Goal: Information Seeking & Learning: Compare options

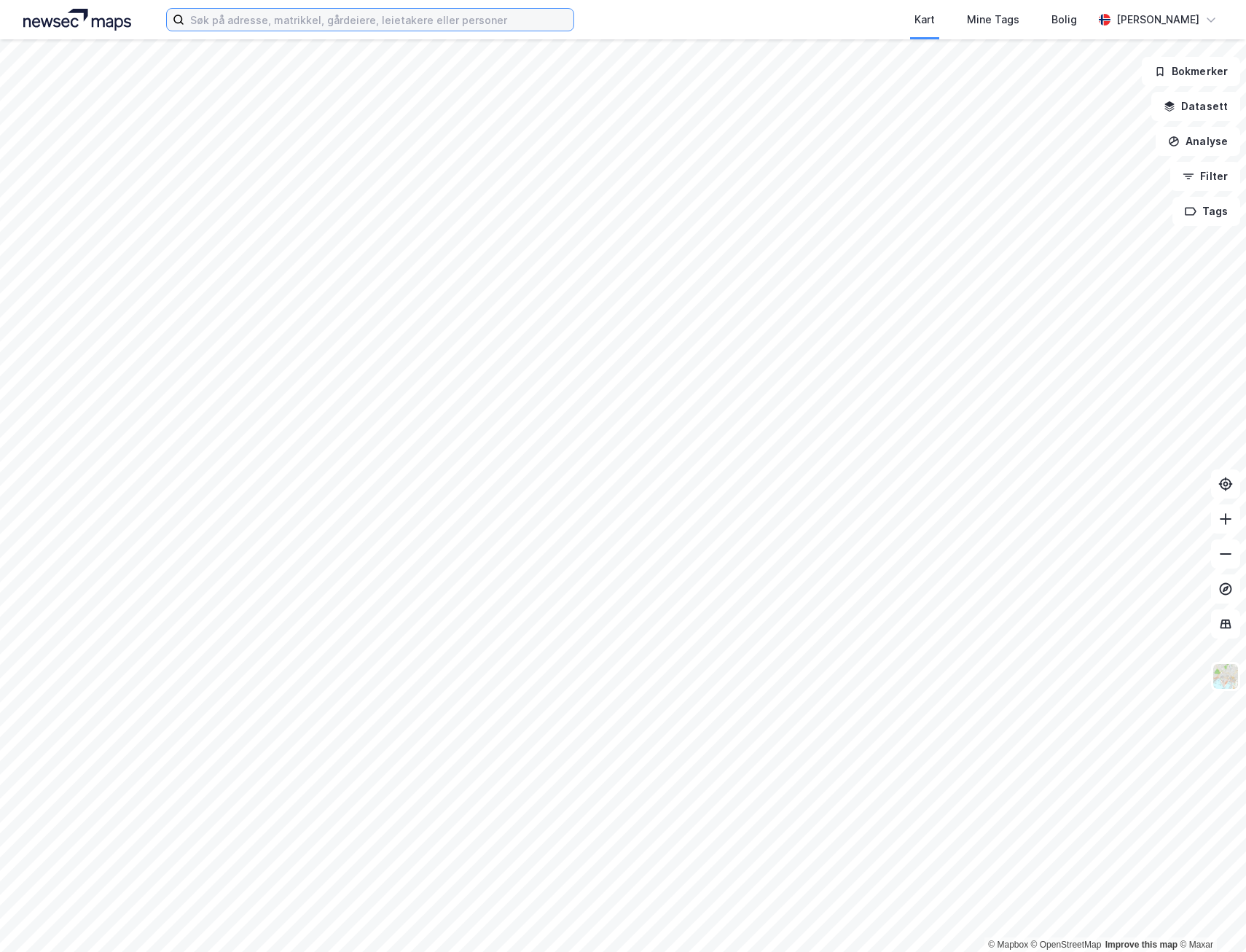
click at [255, 26] on input at bounding box center [379, 20] width 389 height 22
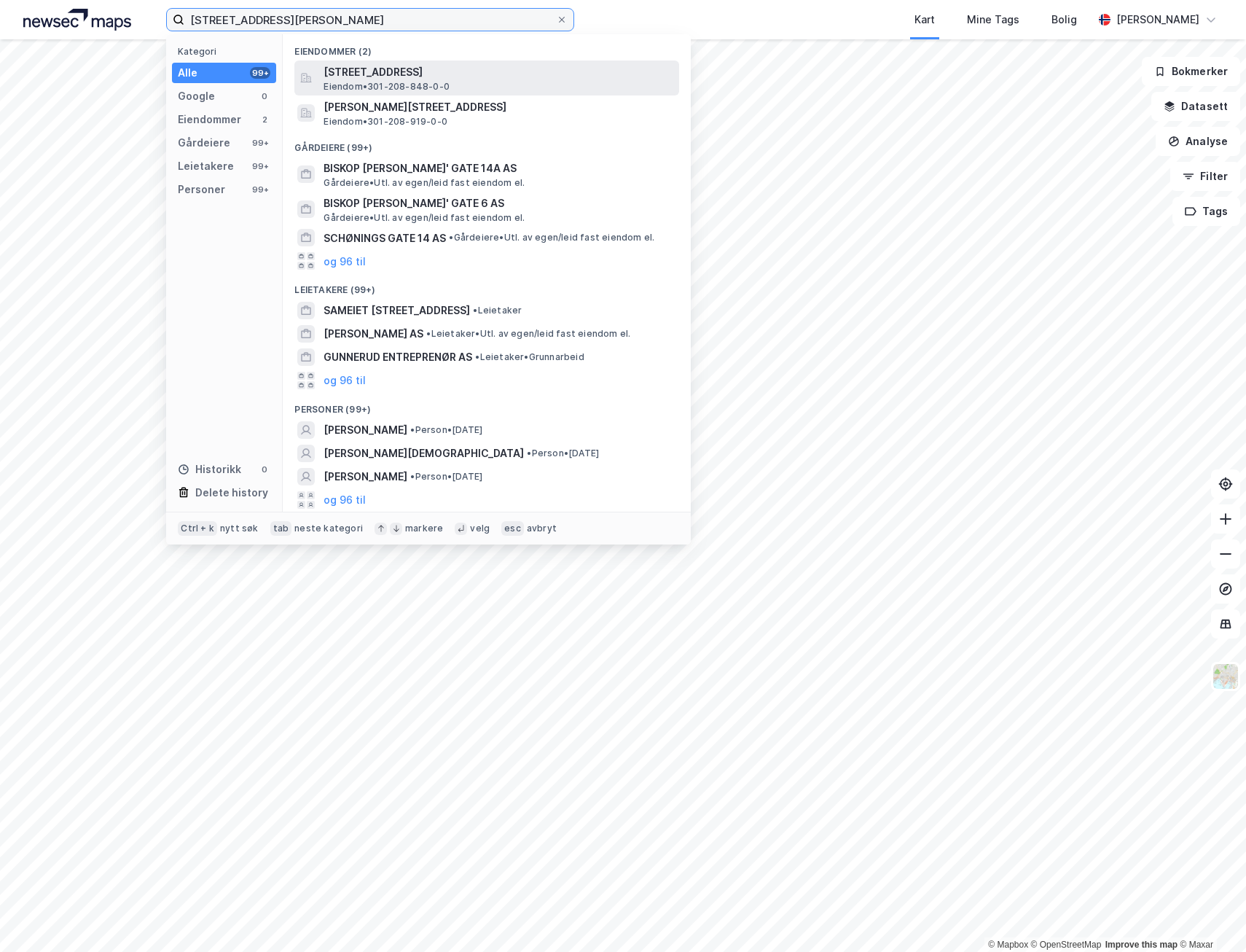
type input "[STREET_ADDRESS][PERSON_NAME]"
click at [475, 62] on div "Biskop [STREET_ADDRESS] Eiendom • 301-208-848-0-0" at bounding box center [487, 78] width 385 height 35
